Goal: Information Seeking & Learning: Learn about a topic

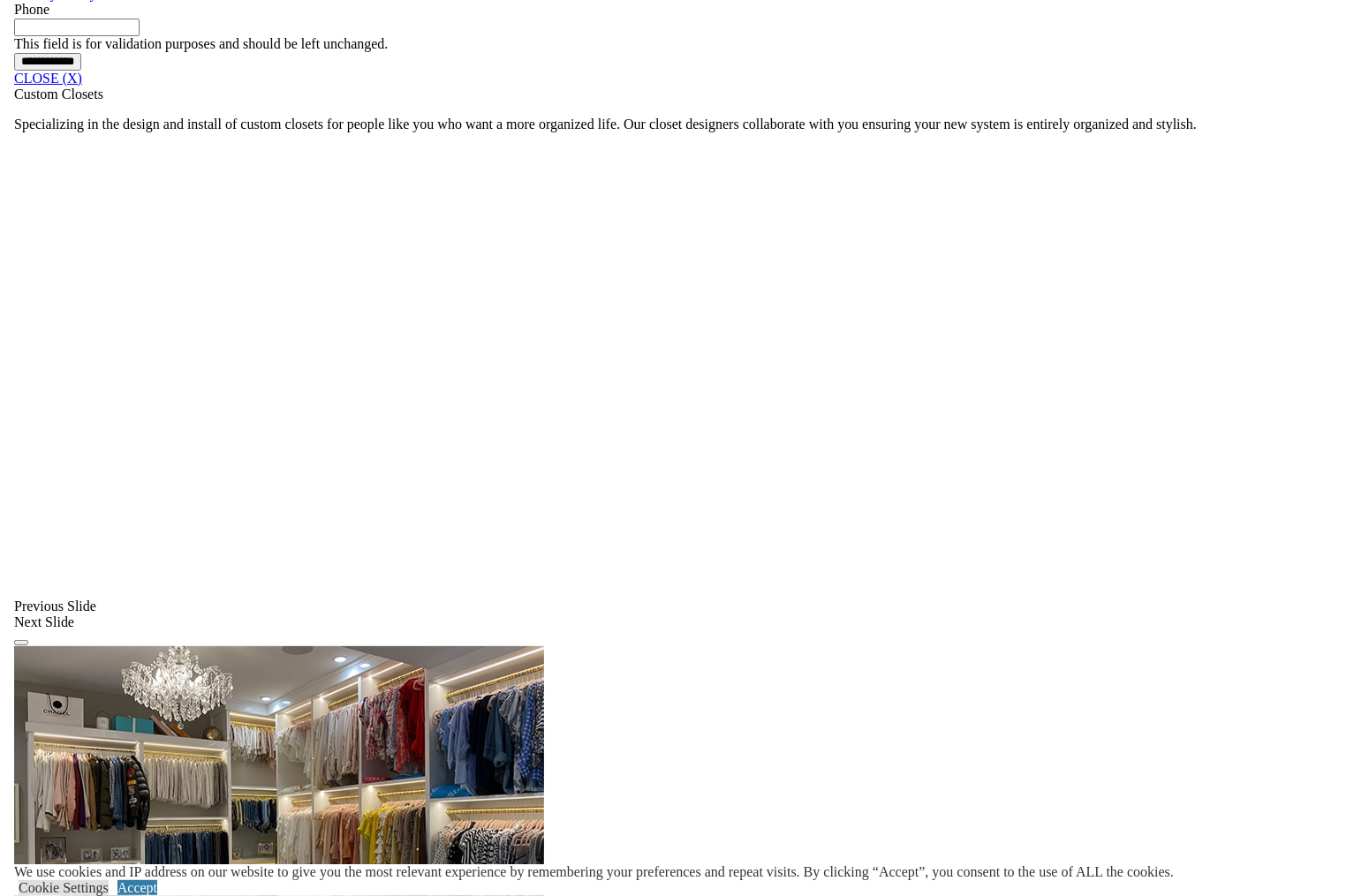
scroll to position [1589, 0]
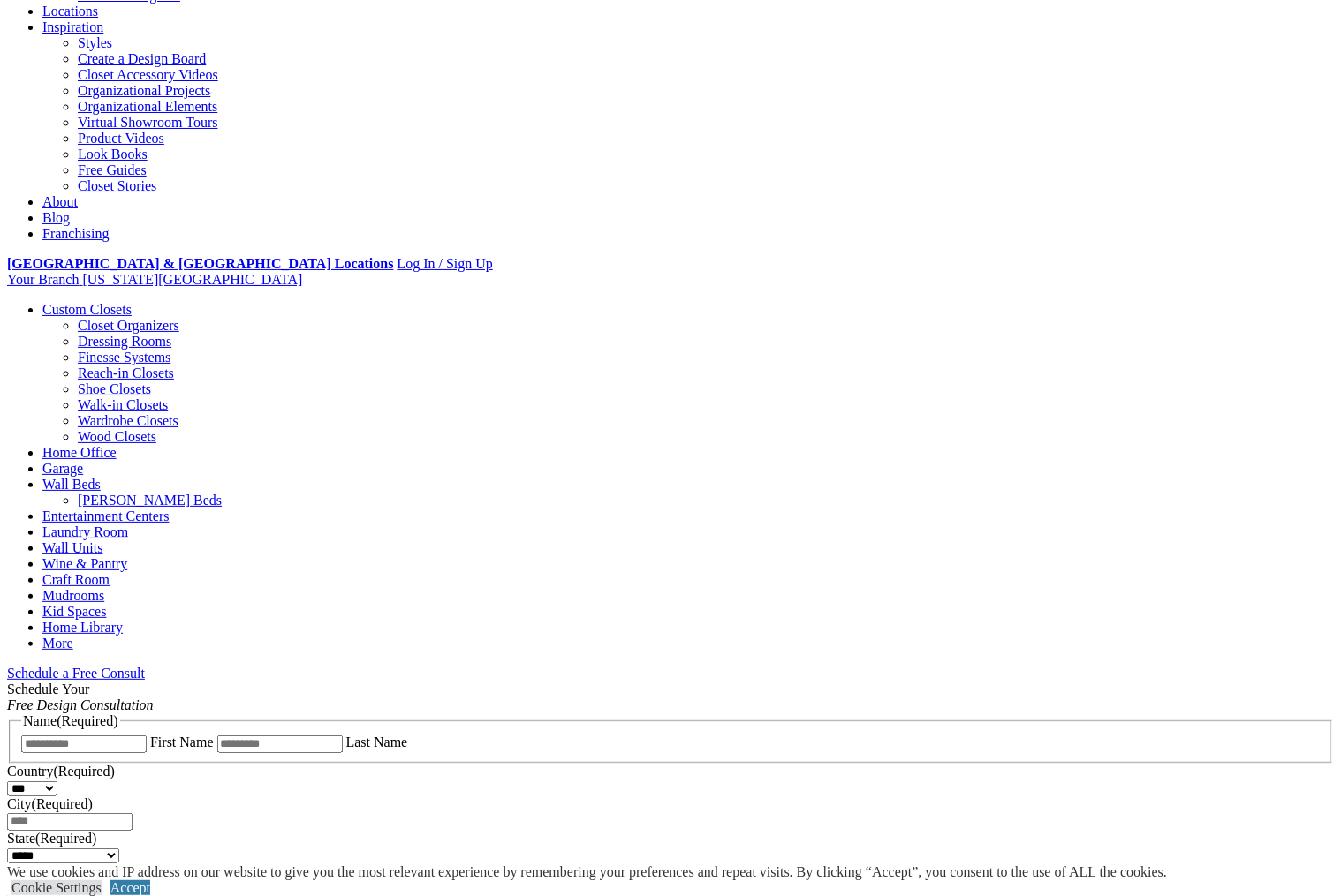
scroll to position [441, 0]
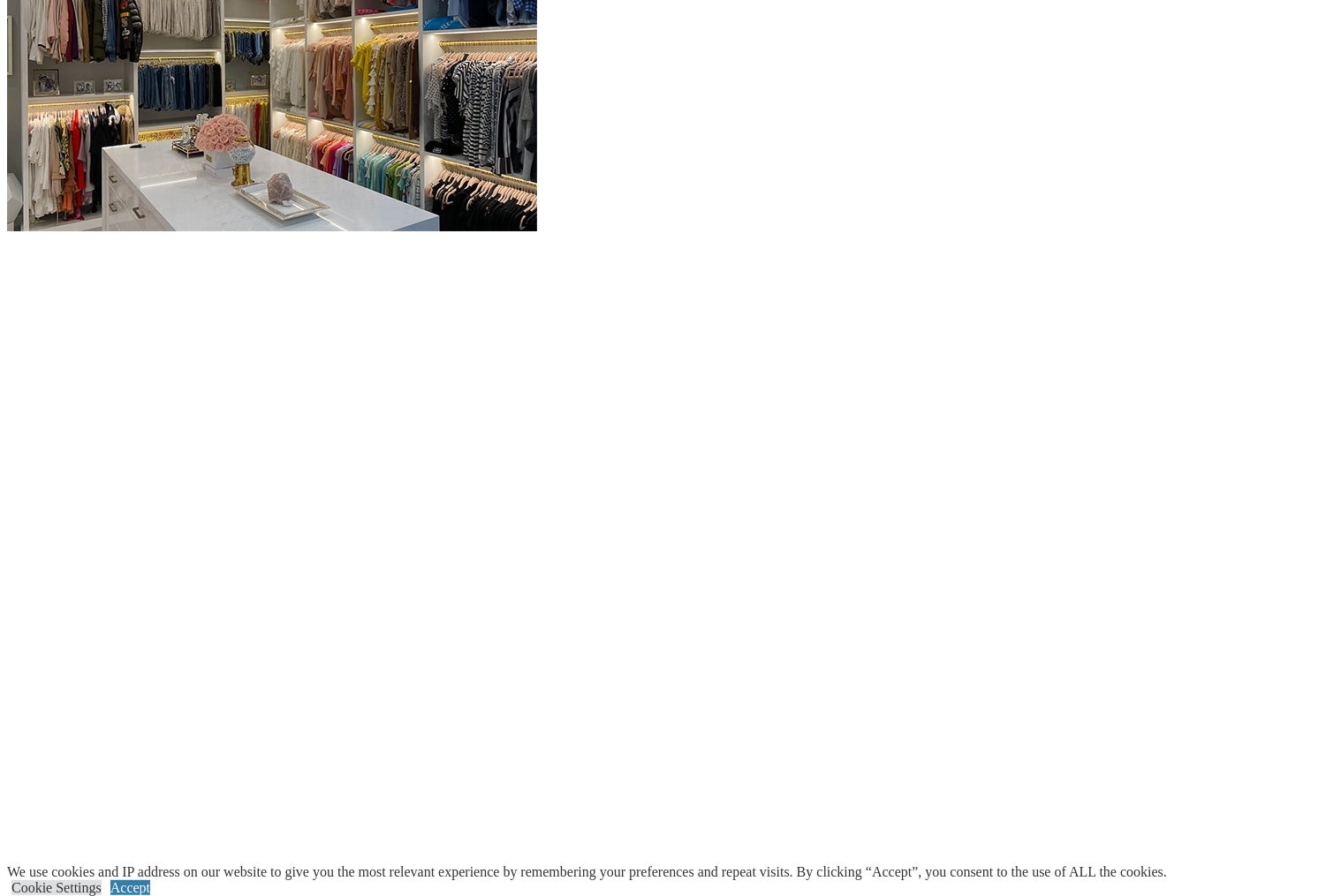
scroll to position [2196, 0]
